Goal: Information Seeking & Learning: Learn about a topic

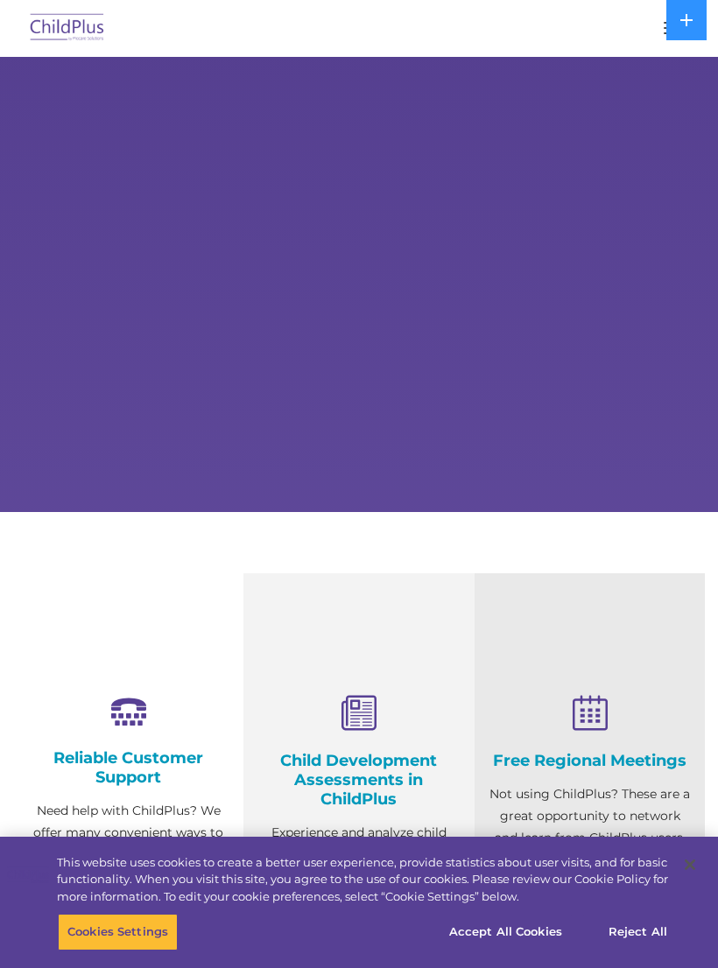
select select "MEDIUM"
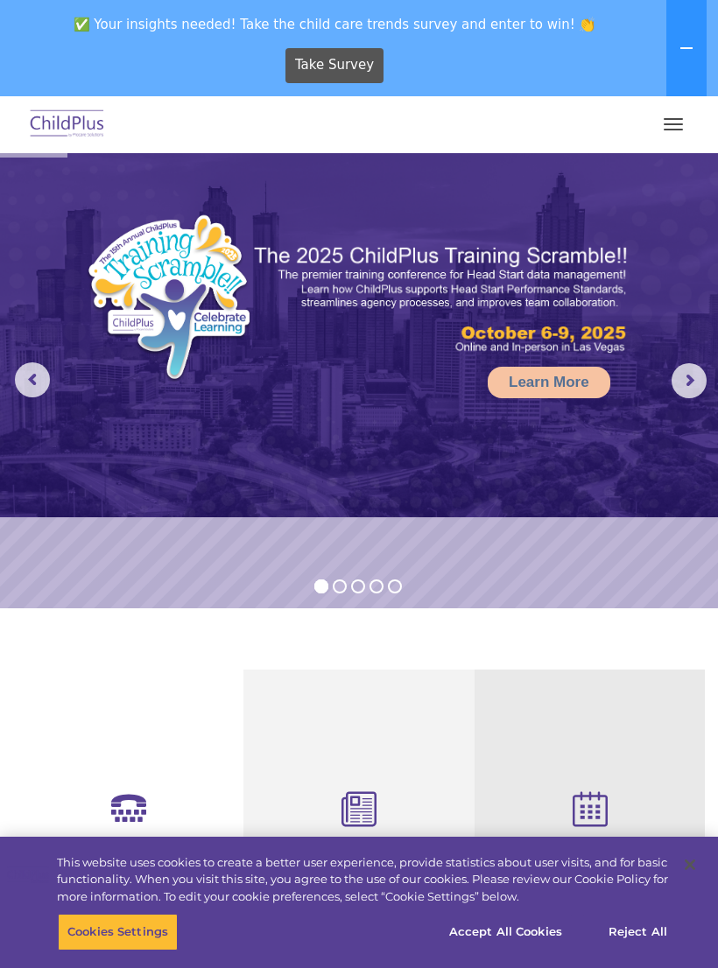
click at [675, 123] on span "button" at bounding box center [672, 124] width 19 height 2
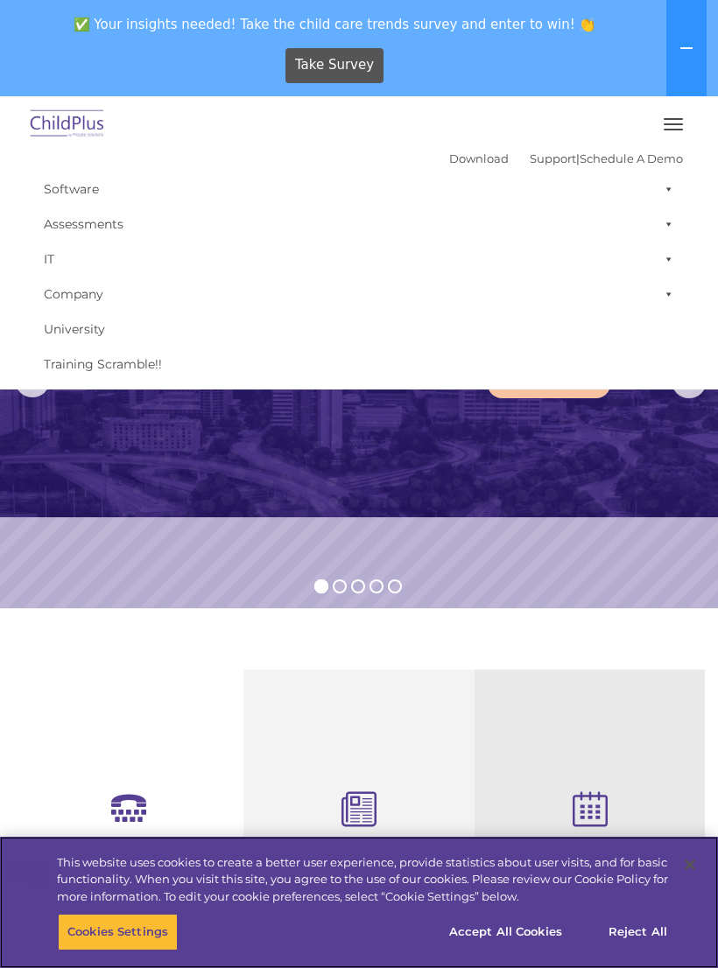
click at [82, 916] on button "Cookies Settings" at bounding box center [118, 932] width 120 height 37
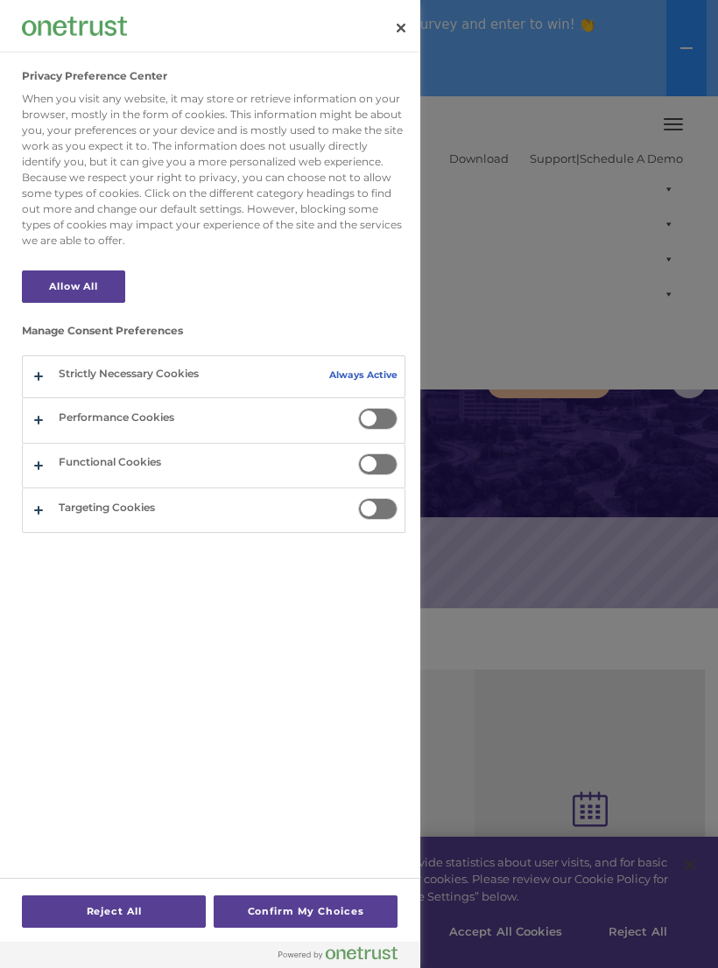
click at [660, 446] on div at bounding box center [359, 484] width 718 height 968
click at [503, 896] on div at bounding box center [359, 484] width 718 height 968
click at [361, 908] on button "Confirm My Choices" at bounding box center [306, 911] width 184 height 32
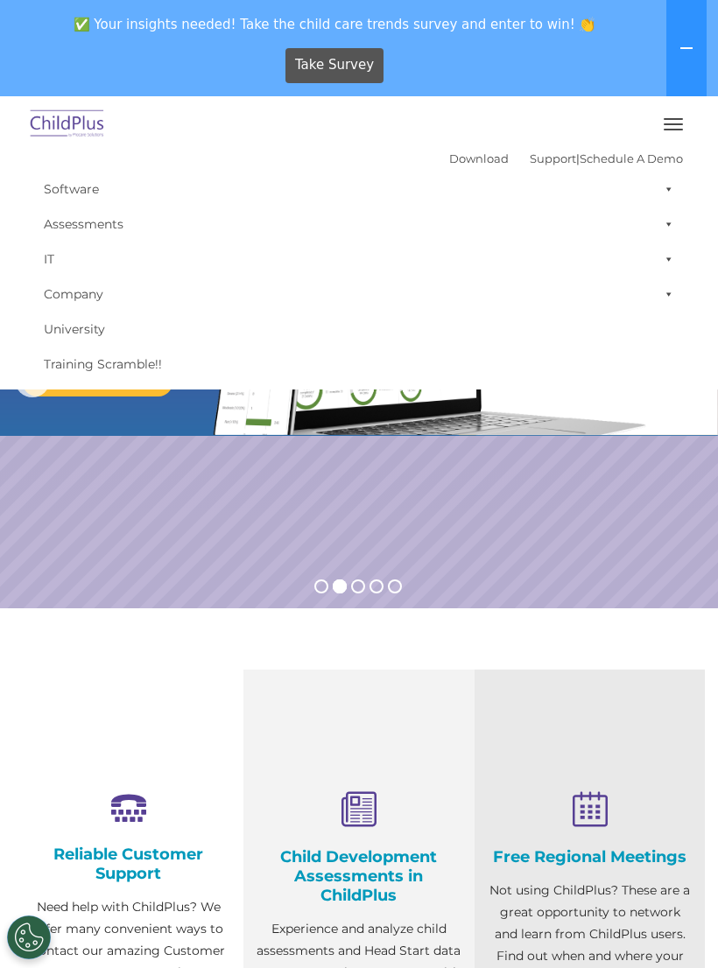
click at [667, 114] on button "button" at bounding box center [673, 124] width 37 height 28
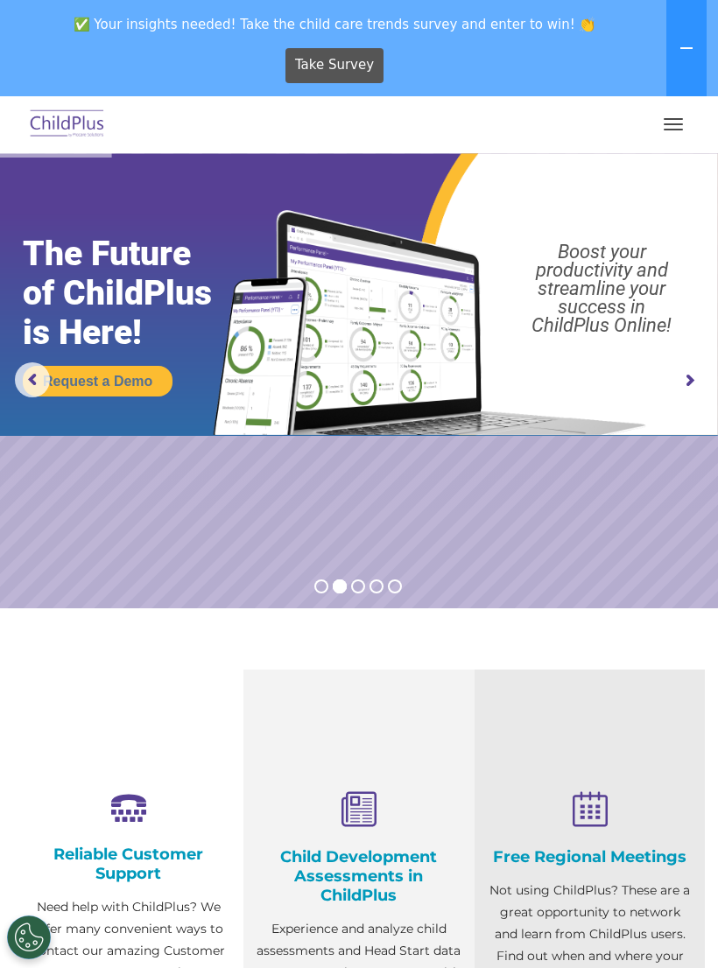
click at [672, 126] on button "button" at bounding box center [673, 124] width 37 height 28
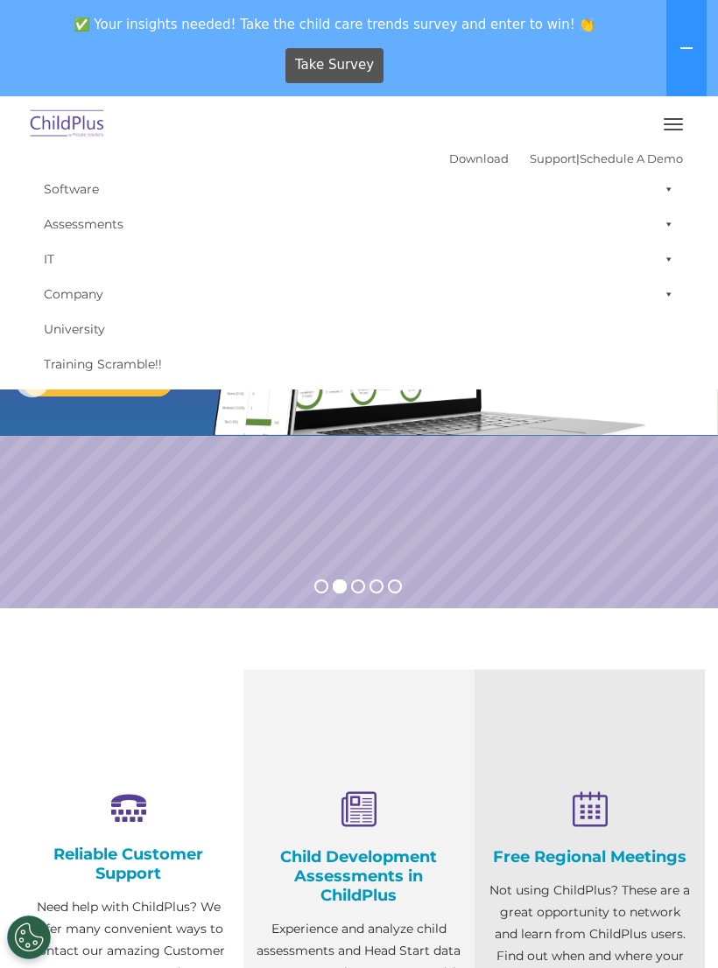
click at [691, 46] on icon at bounding box center [686, 48] width 14 height 14
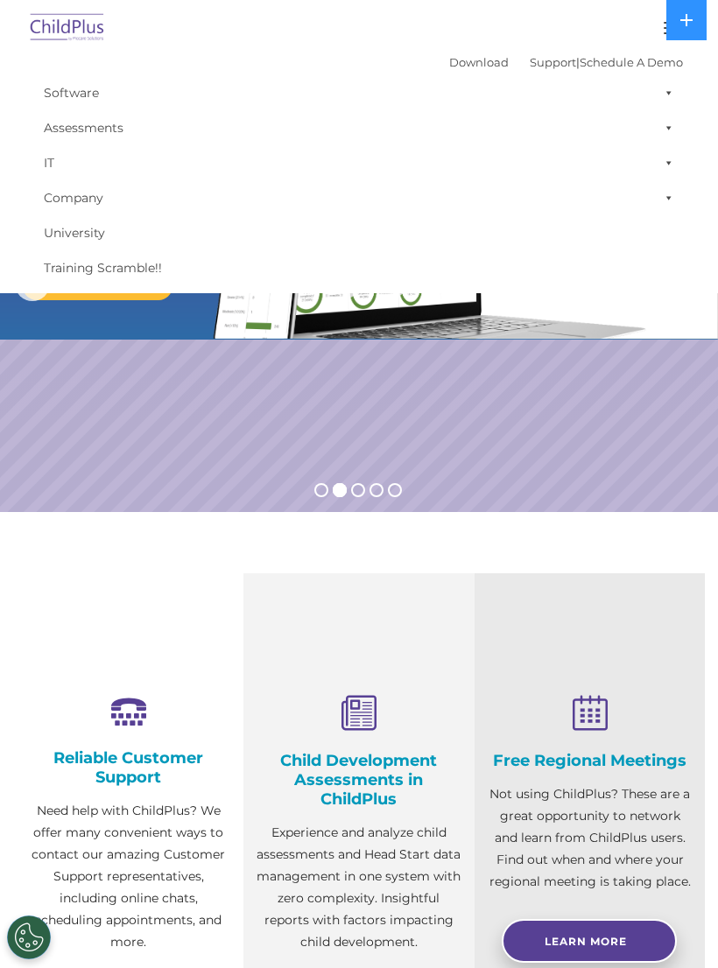
click at [67, 11] on img at bounding box center [67, 28] width 82 height 41
click at [67, 23] on img at bounding box center [67, 28] width 82 height 41
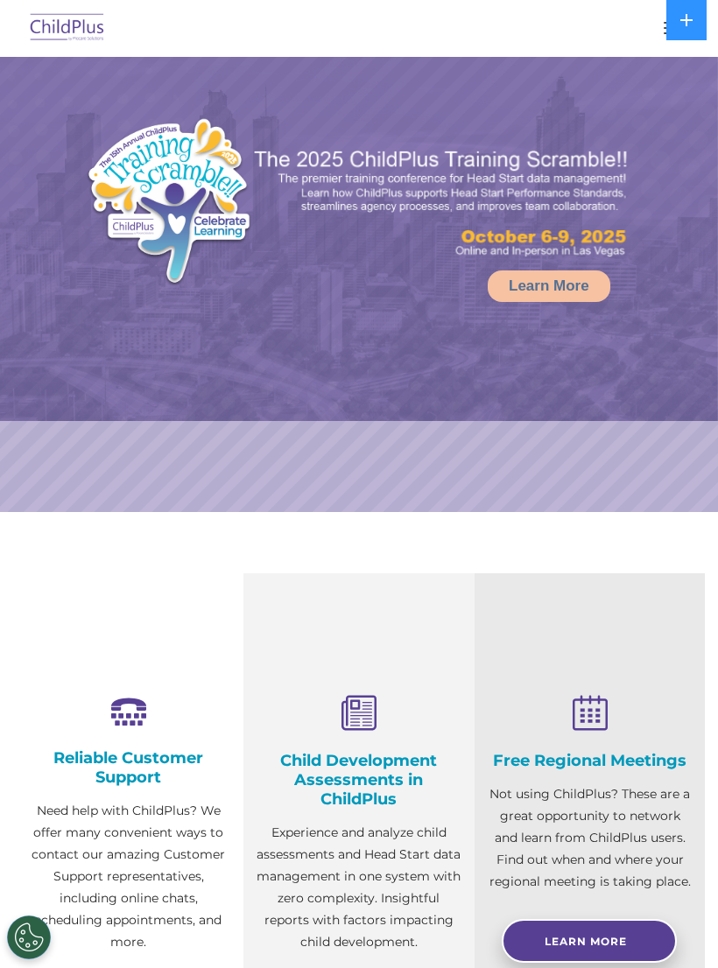
select select "MEDIUM"
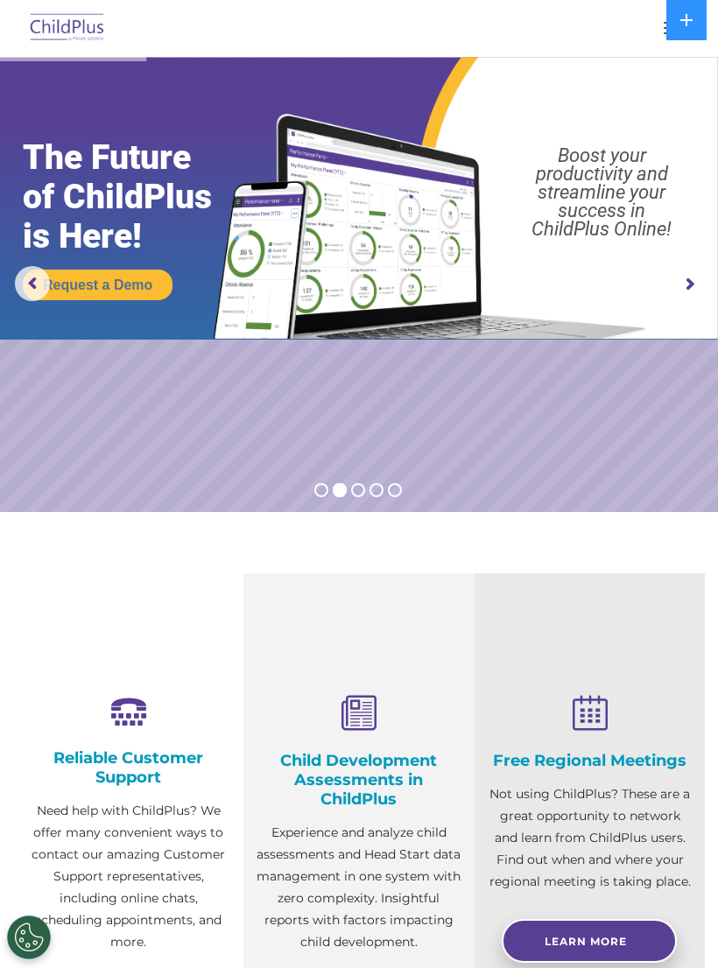
select select "MEDIUM"
click at [662, 64] on img at bounding box center [359, 198] width 718 height 283
click at [662, 29] on button "button" at bounding box center [673, 28] width 37 height 28
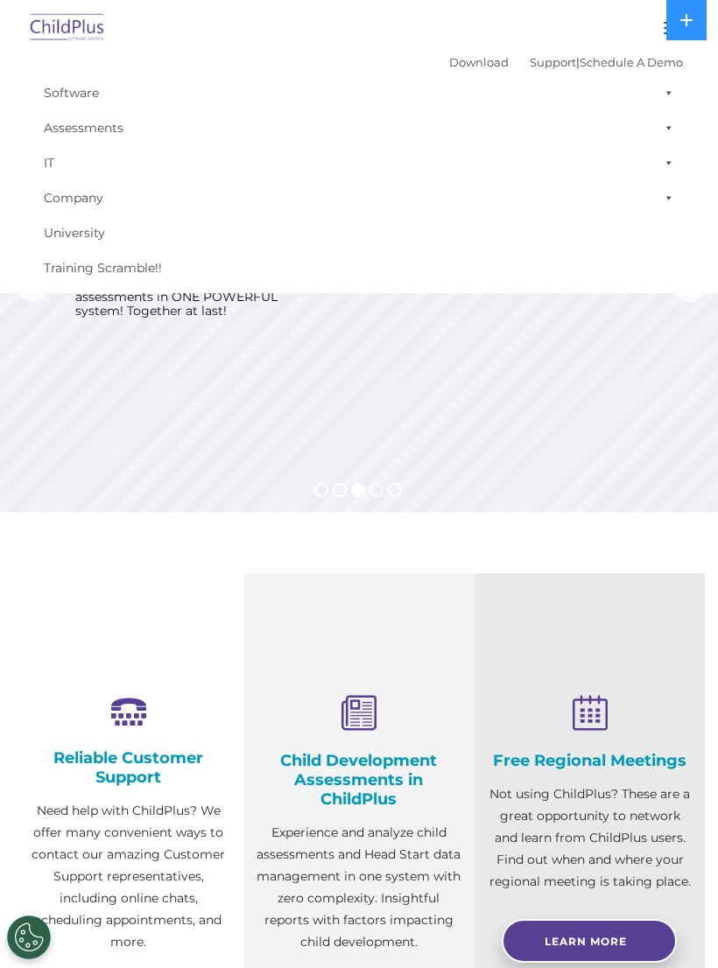
click at [656, 27] on button "button" at bounding box center [673, 28] width 37 height 28
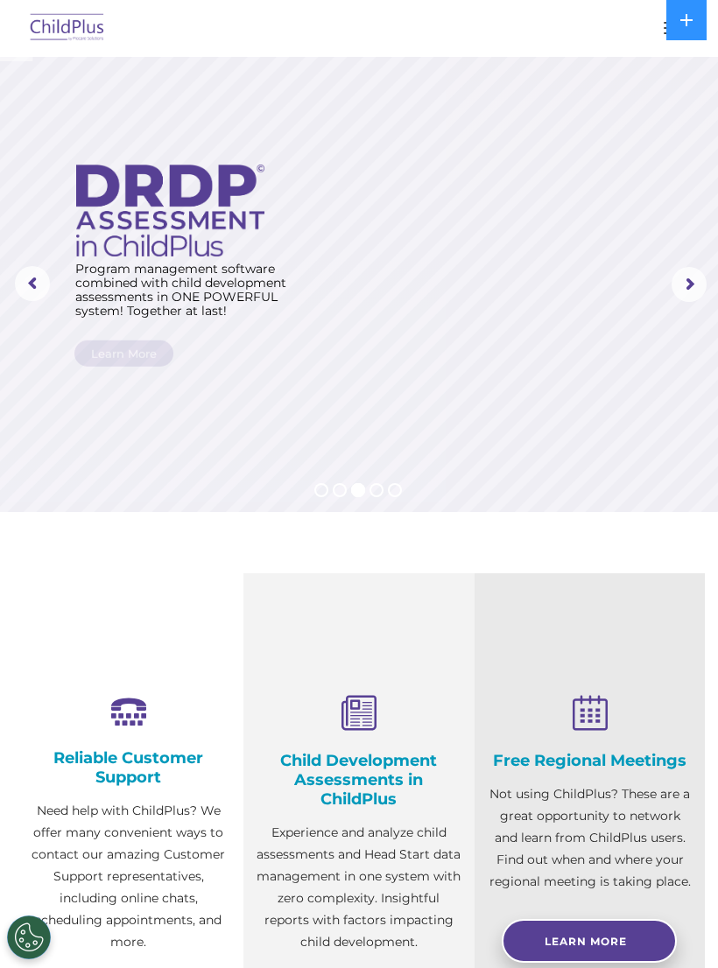
click at [657, 29] on button "button" at bounding box center [673, 28] width 37 height 28
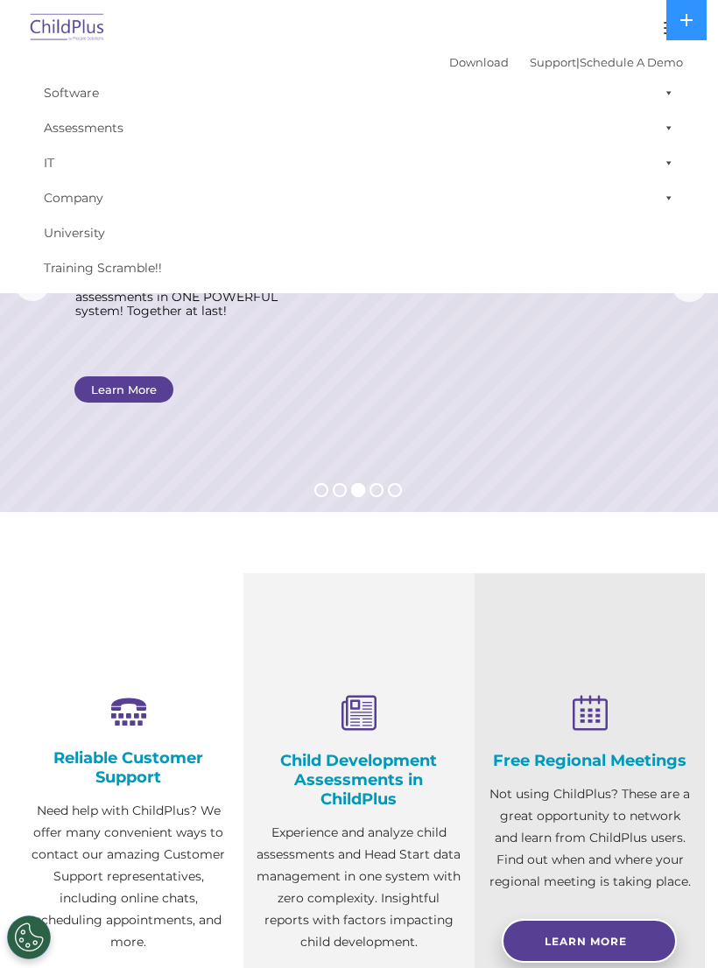
click at [628, 97] on link "Software" at bounding box center [359, 92] width 648 height 35
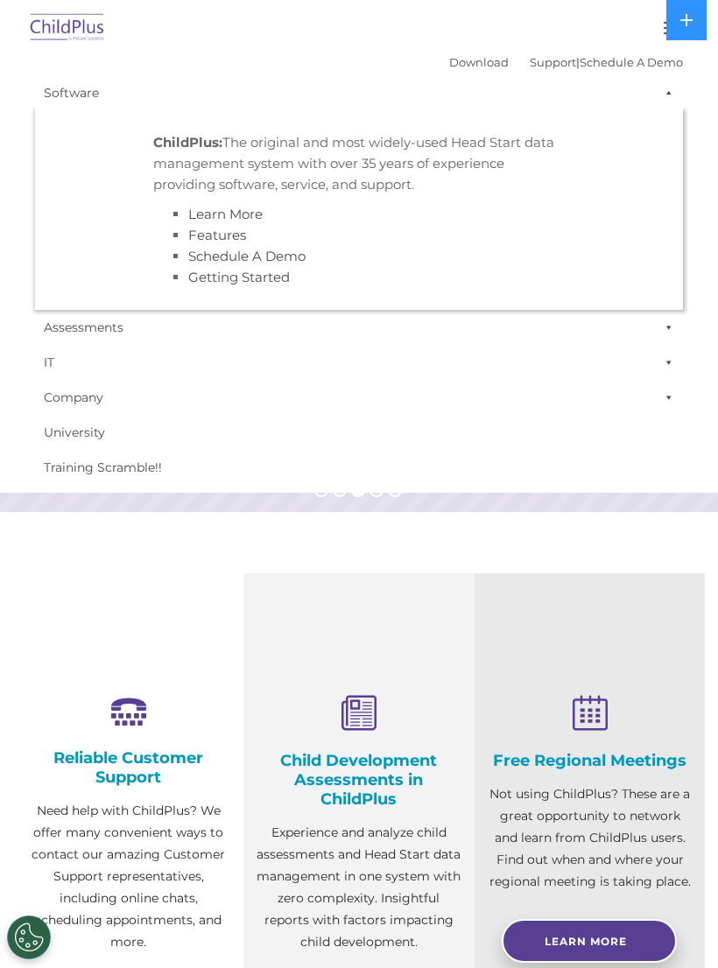
click at [633, 338] on link "Assessments" at bounding box center [359, 327] width 648 height 35
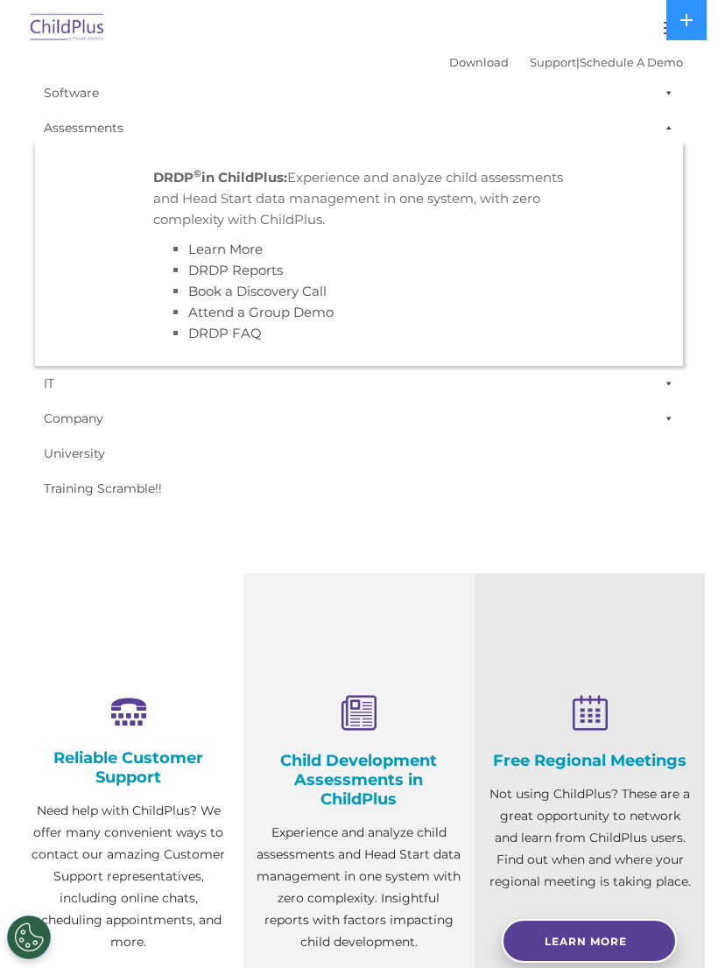
click at [643, 373] on link "IT" at bounding box center [359, 383] width 648 height 35
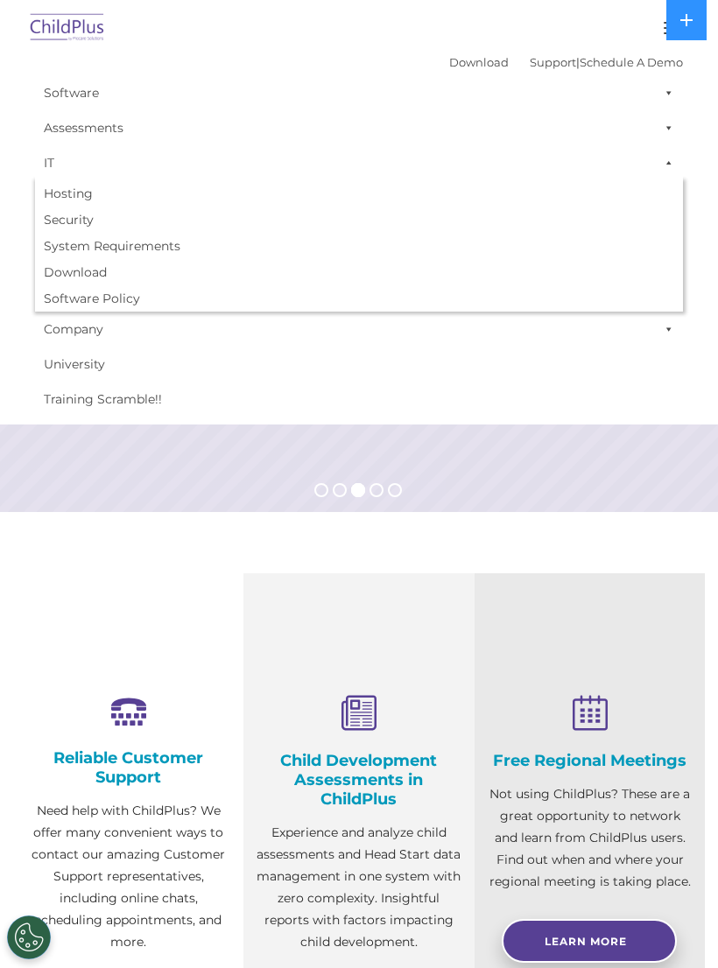
click at [628, 404] on link "Training Scramble!!" at bounding box center [359, 399] width 648 height 35
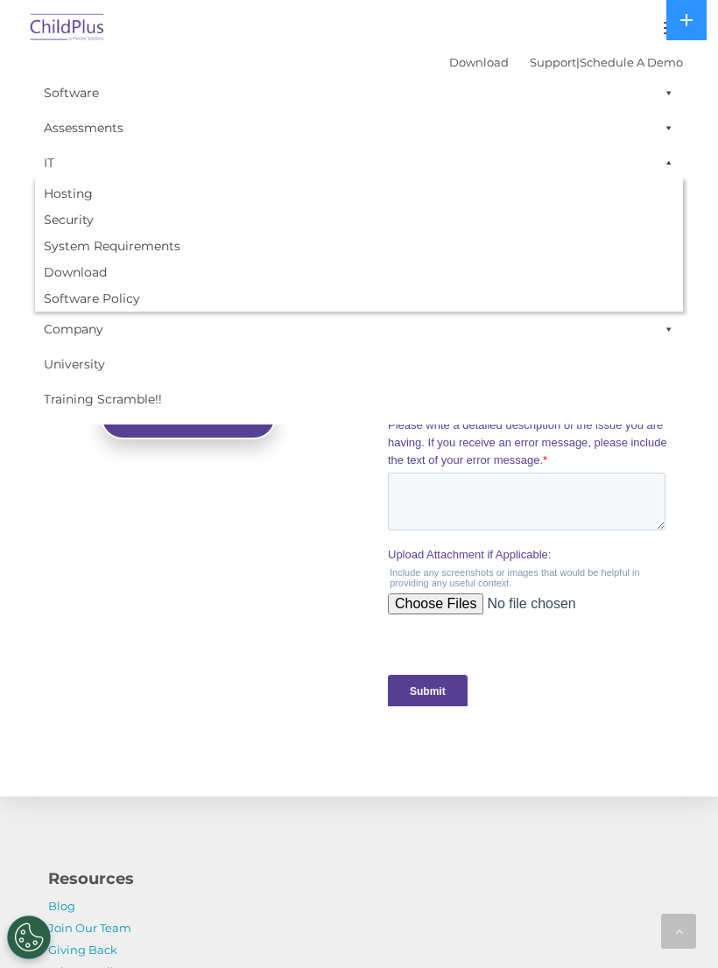
scroll to position [1461, 0]
